Goal: Answer question/provide support

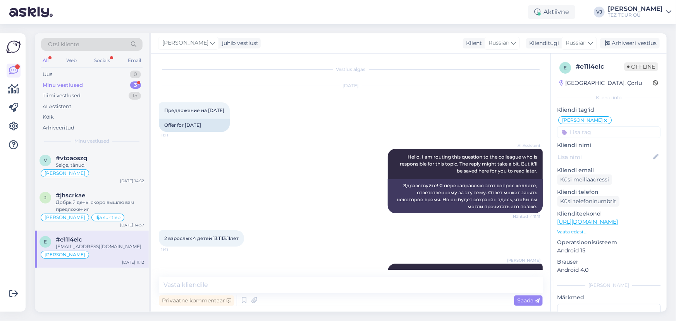
click at [112, 84] on div "Minu vestlused 3" at bounding box center [92, 85] width 102 height 11
click at [240, 298] on icon at bounding box center [243, 300] width 9 height 12
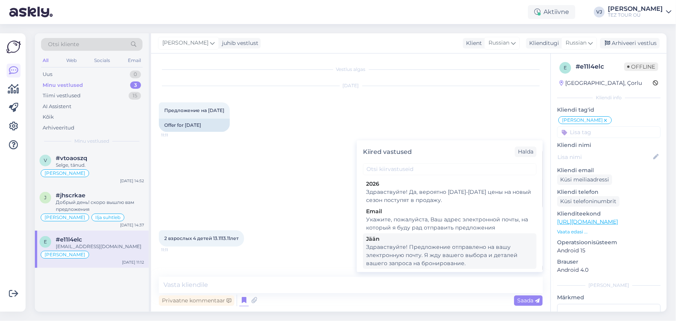
click at [409, 256] on div "Здравствуйте! Предложение отправлено на вашу электронную почту. Я жду вашего вы…" at bounding box center [449, 255] width 167 height 24
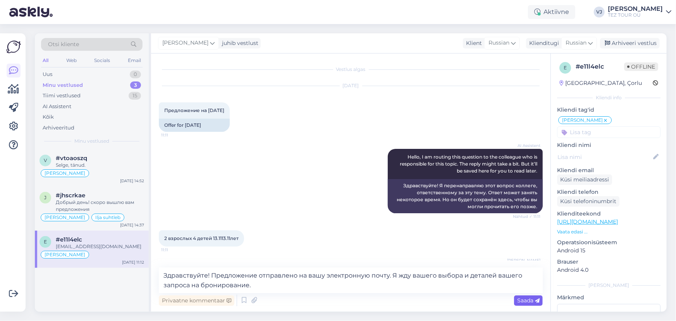
click at [527, 301] on span "Saada" at bounding box center [528, 300] width 22 height 7
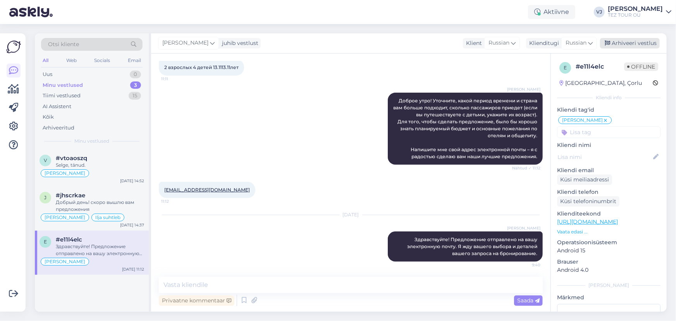
click at [648, 43] on div "Arhiveeri vestlus" at bounding box center [630, 43] width 60 height 10
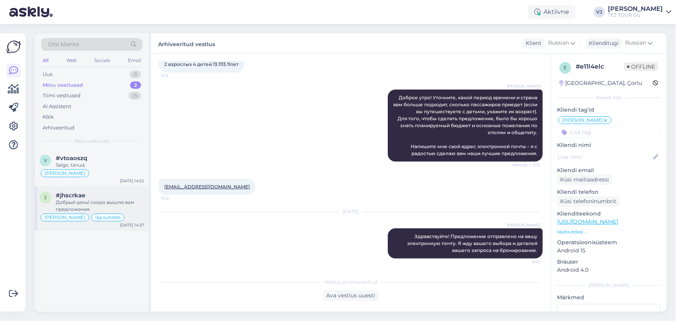
click at [105, 200] on div "Добрый день! скоро вышлю вам предложения" at bounding box center [100, 206] width 88 height 14
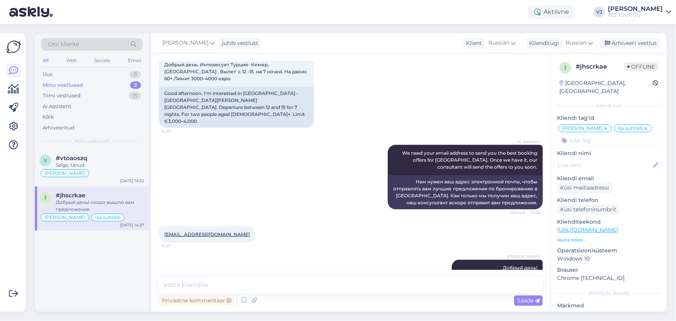
scroll to position [496, 0]
drag, startPoint x: 237, startPoint y: 213, endPoint x: 163, endPoint y: 212, distance: 74.4
click at [163, 218] on div "[EMAIL_ADDRESS][DOMAIN_NAME] 14:37" at bounding box center [351, 234] width 384 height 33
copy link "[EMAIL_ADDRESS][DOMAIN_NAME]"
click at [625, 47] on div "Arhiveeri vestlus" at bounding box center [630, 43] width 60 height 10
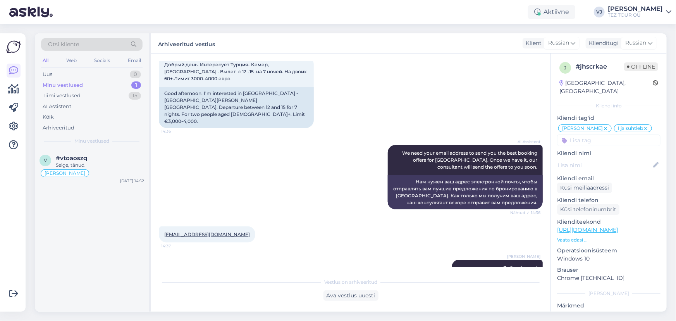
click at [335, 188] on div "AI Assistent We need your email address to send you the best booking offers for…" at bounding box center [351, 176] width 384 height 81
click at [95, 169] on div "[PERSON_NAME]" at bounding box center [92, 173] width 105 height 9
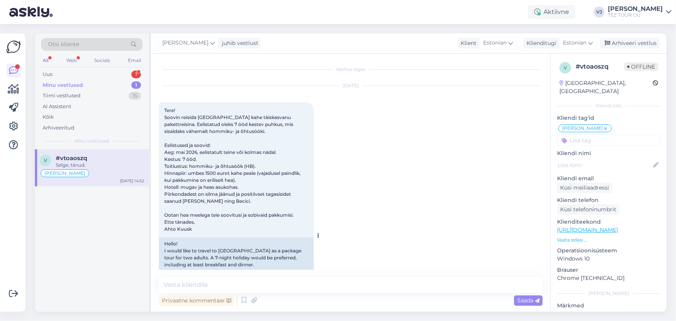
scroll to position [0, 0]
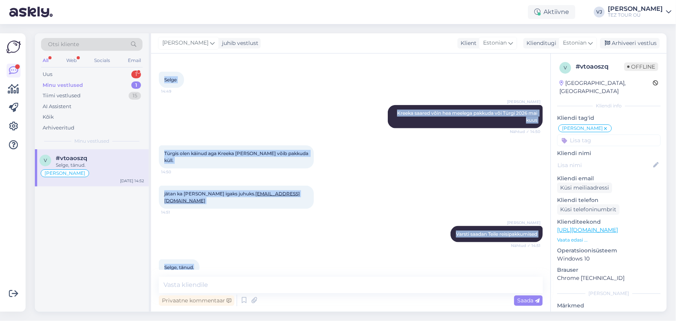
drag, startPoint x: 164, startPoint y: 109, endPoint x: 400, endPoint y: 266, distance: 283.0
click at [400, 266] on div "Vestlus algas [DATE] Tere! Soovin reisida [GEOGRAPHIC_DATA] kahe täiskasvanu pa…" at bounding box center [354, 165] width 391 height 208
copy div "Lore! Ipsumd sitamet Consecteturad elit seddoeiusmo temporincidid. Utlaboreet d…"
